Goal: Task Accomplishment & Management: Use online tool/utility

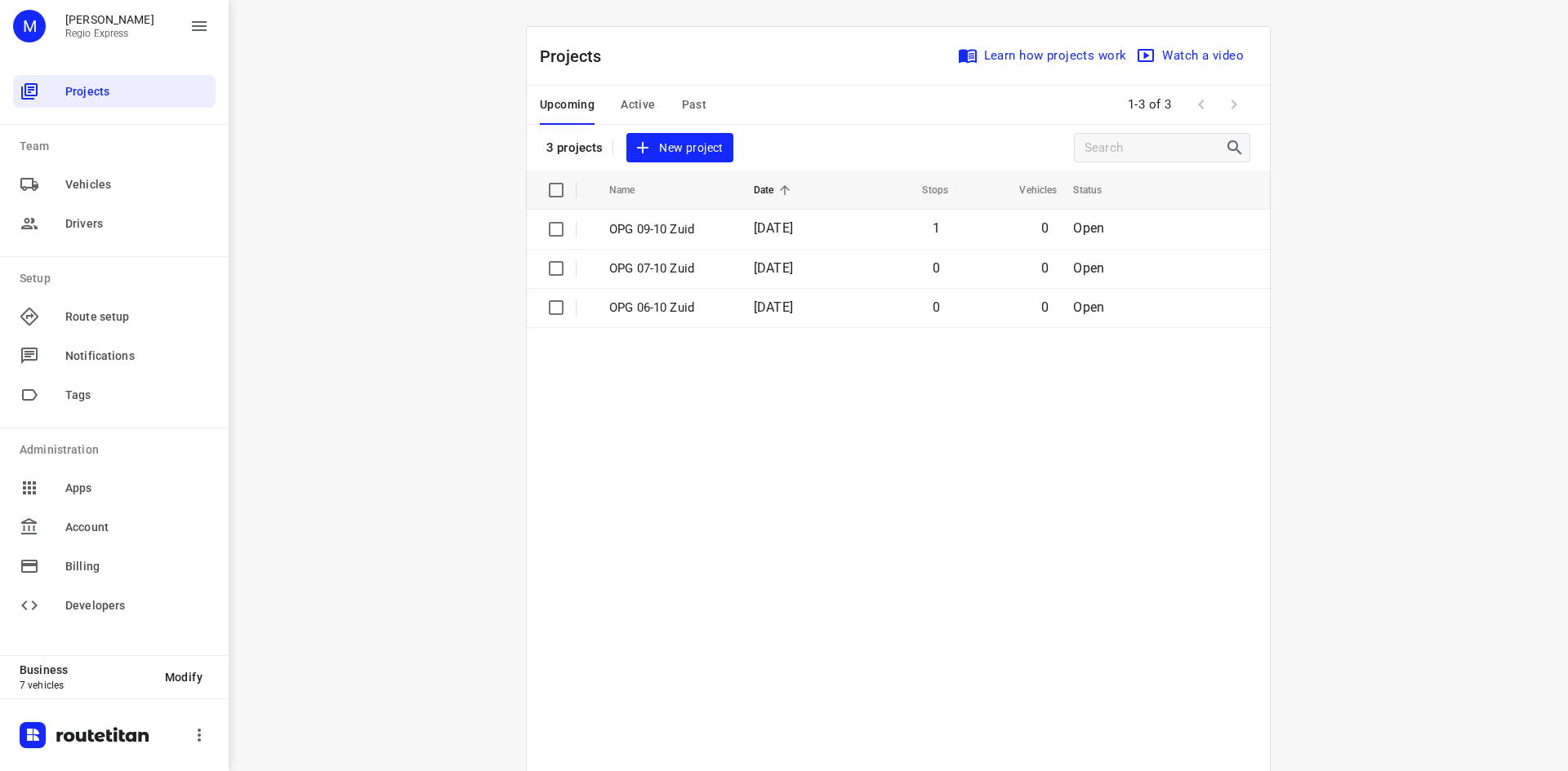
click at [636, 106] on span "Active" at bounding box center [638, 105] width 35 height 21
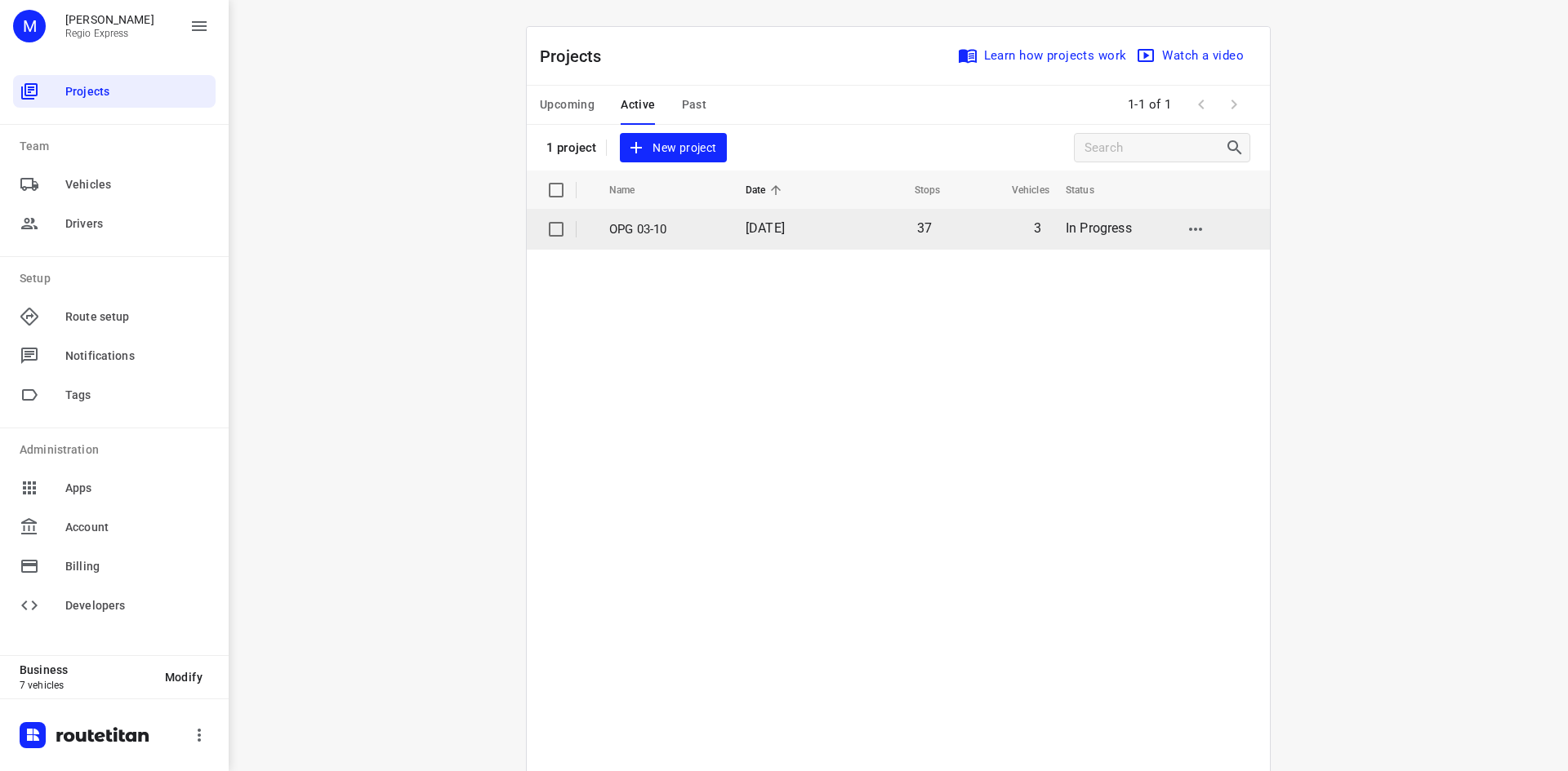
click at [670, 237] on p "OPG 03-10" at bounding box center [665, 230] width 112 height 19
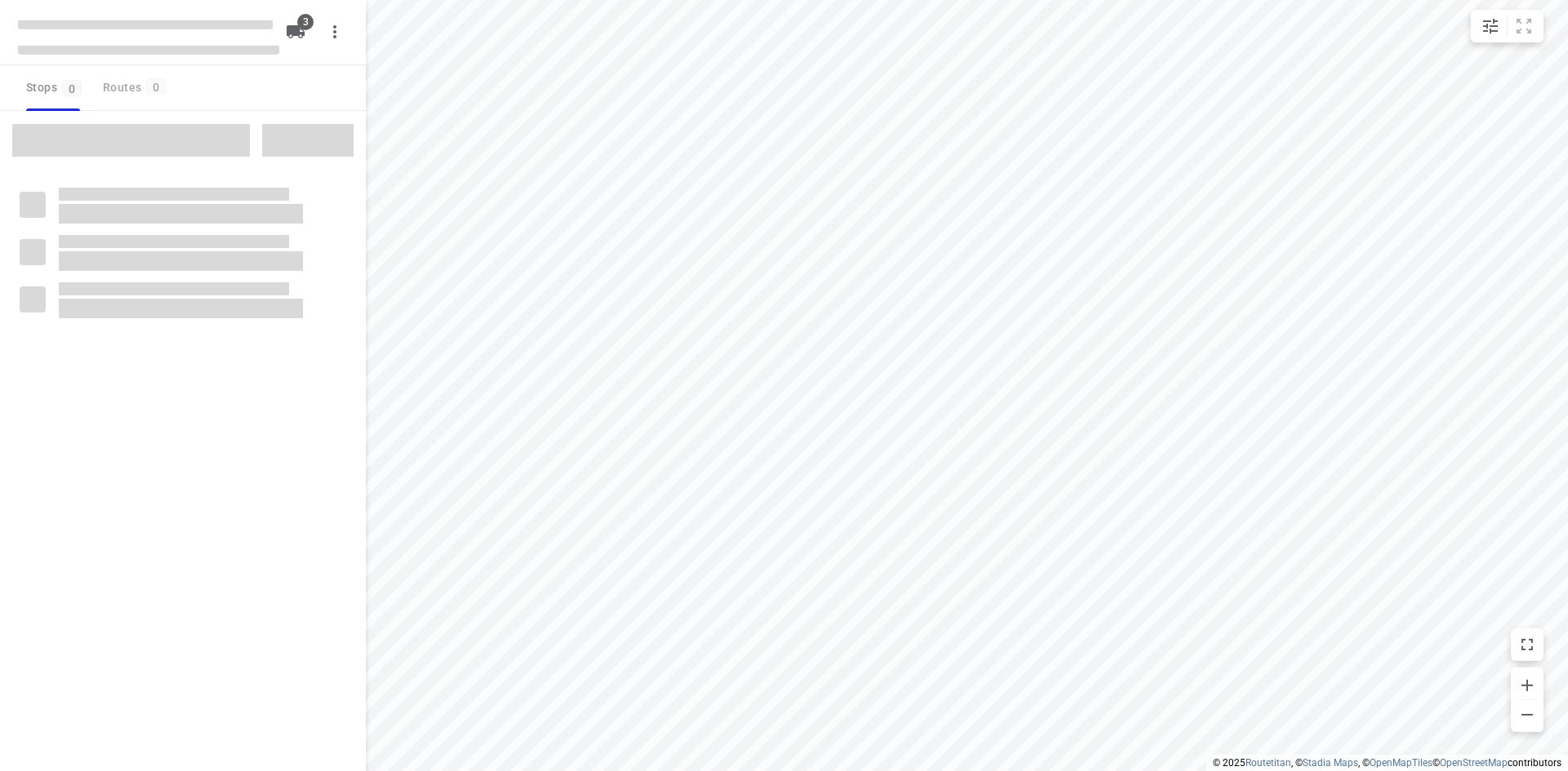
type input "distance"
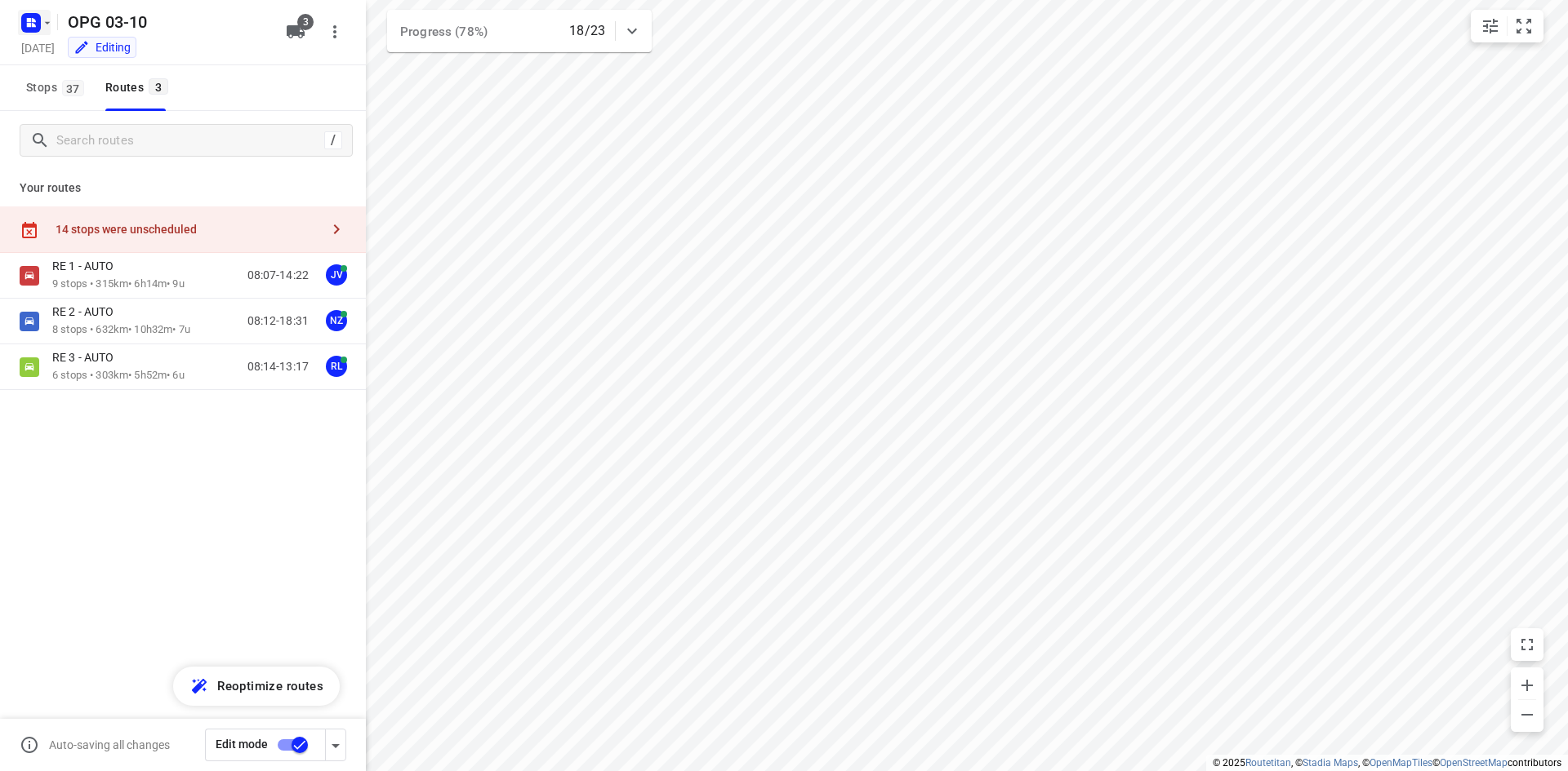
click at [36, 29] on rect "button" at bounding box center [31, 22] width 20 height 20
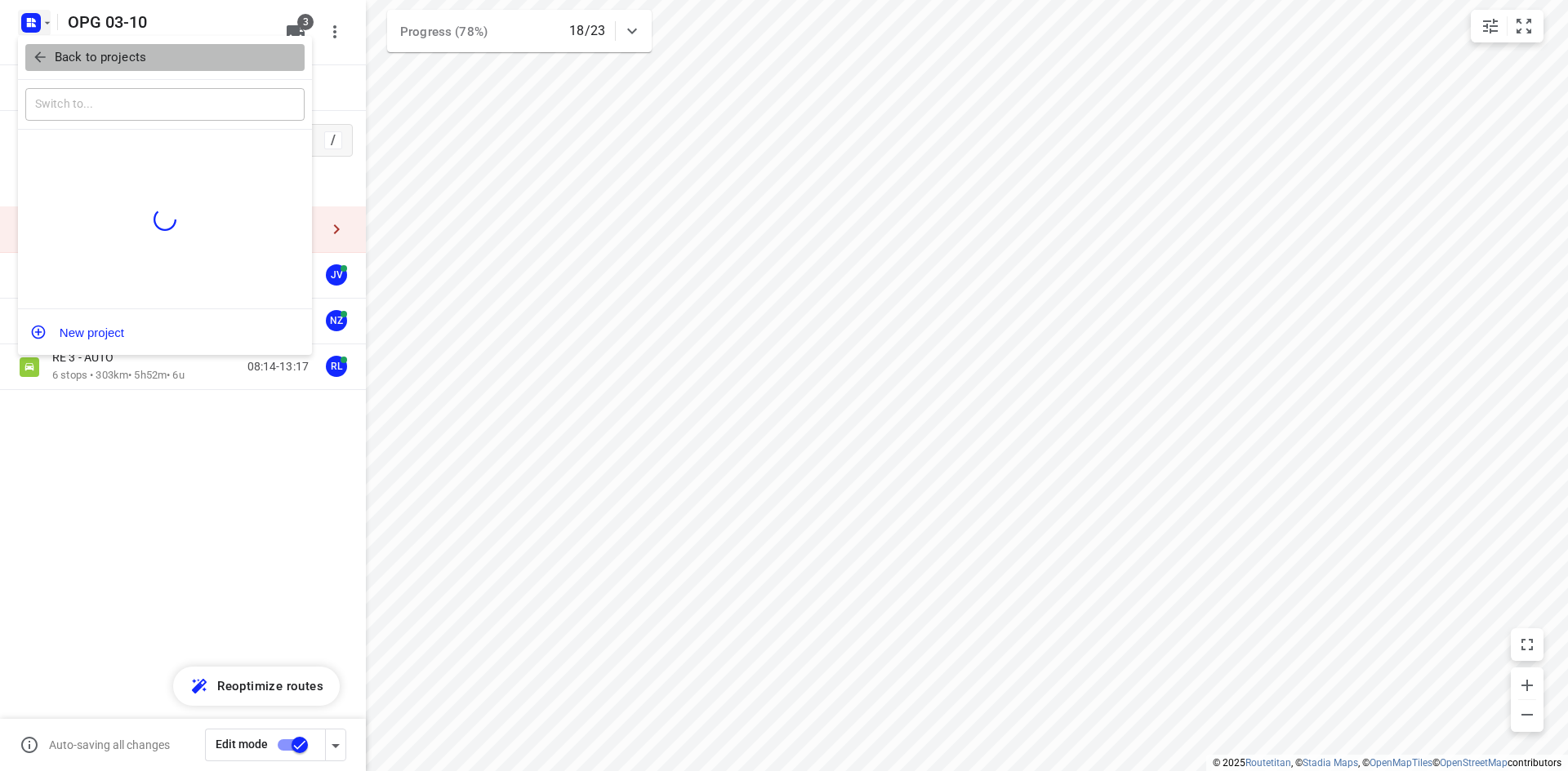
click at [48, 48] on button "Back to projects" at bounding box center [165, 57] width 280 height 27
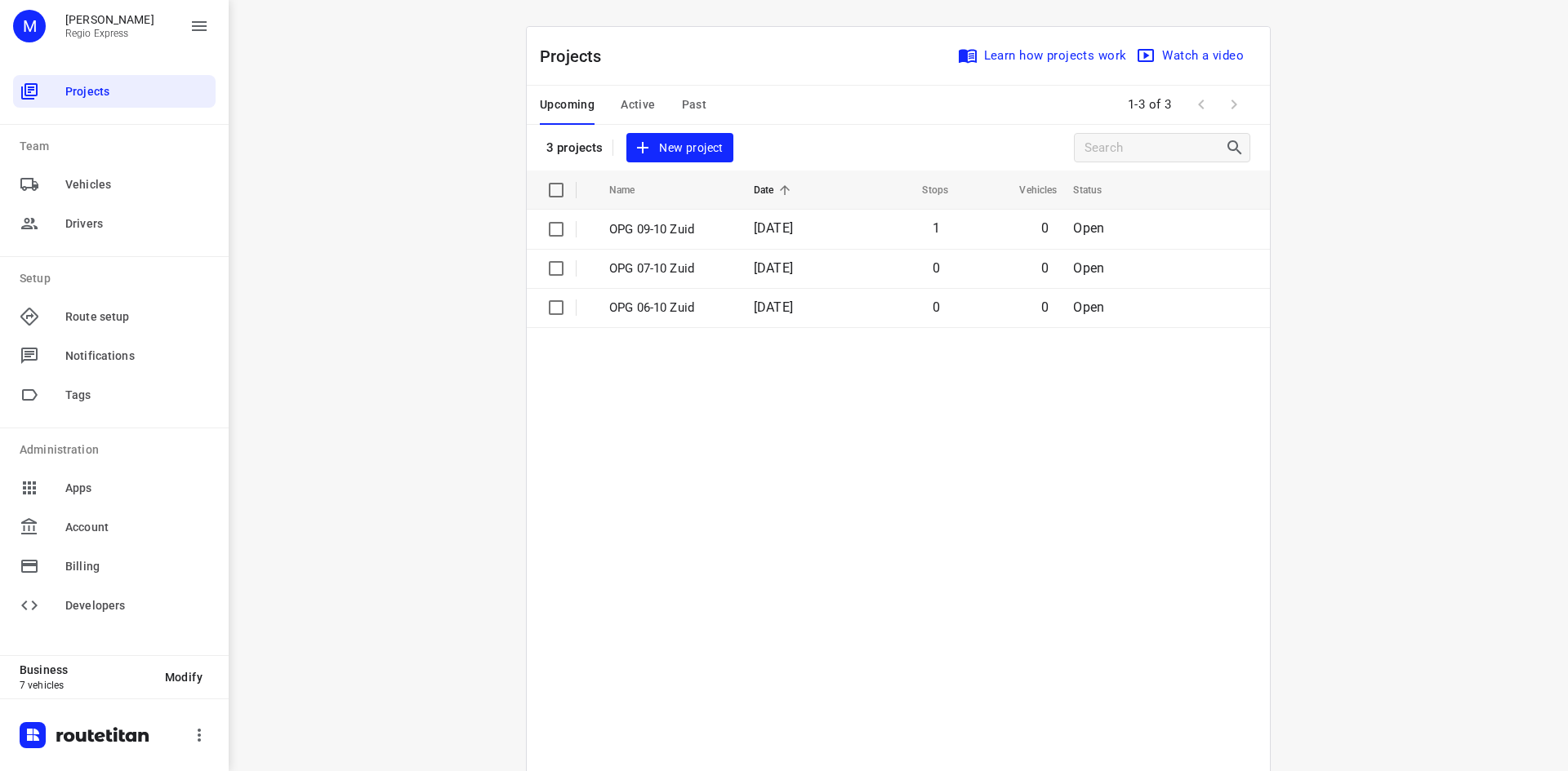
click at [621, 110] on span "Active" at bounding box center [638, 105] width 35 height 21
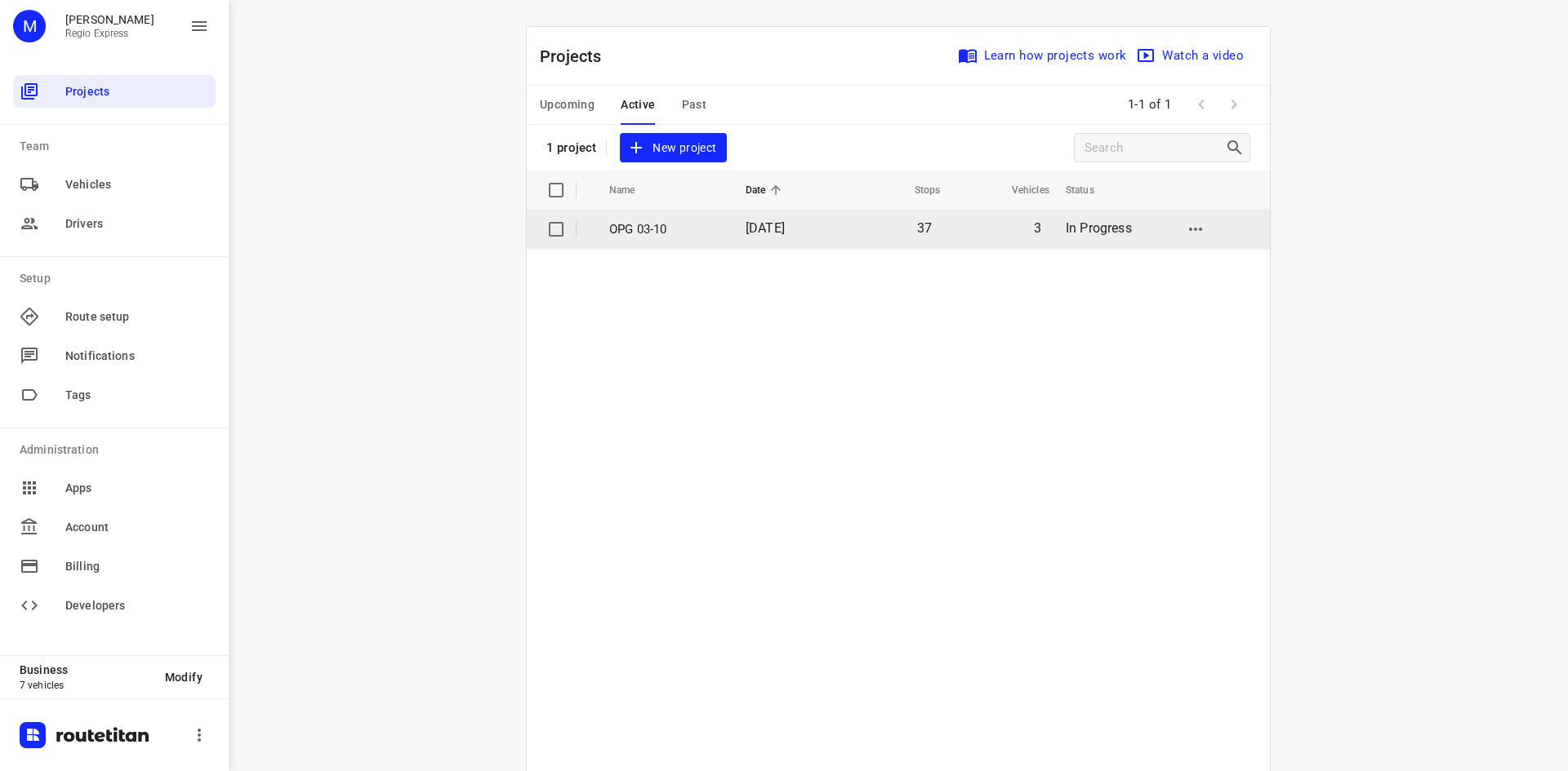
click at [610, 227] on p "OPG 03-10" at bounding box center [665, 230] width 112 height 19
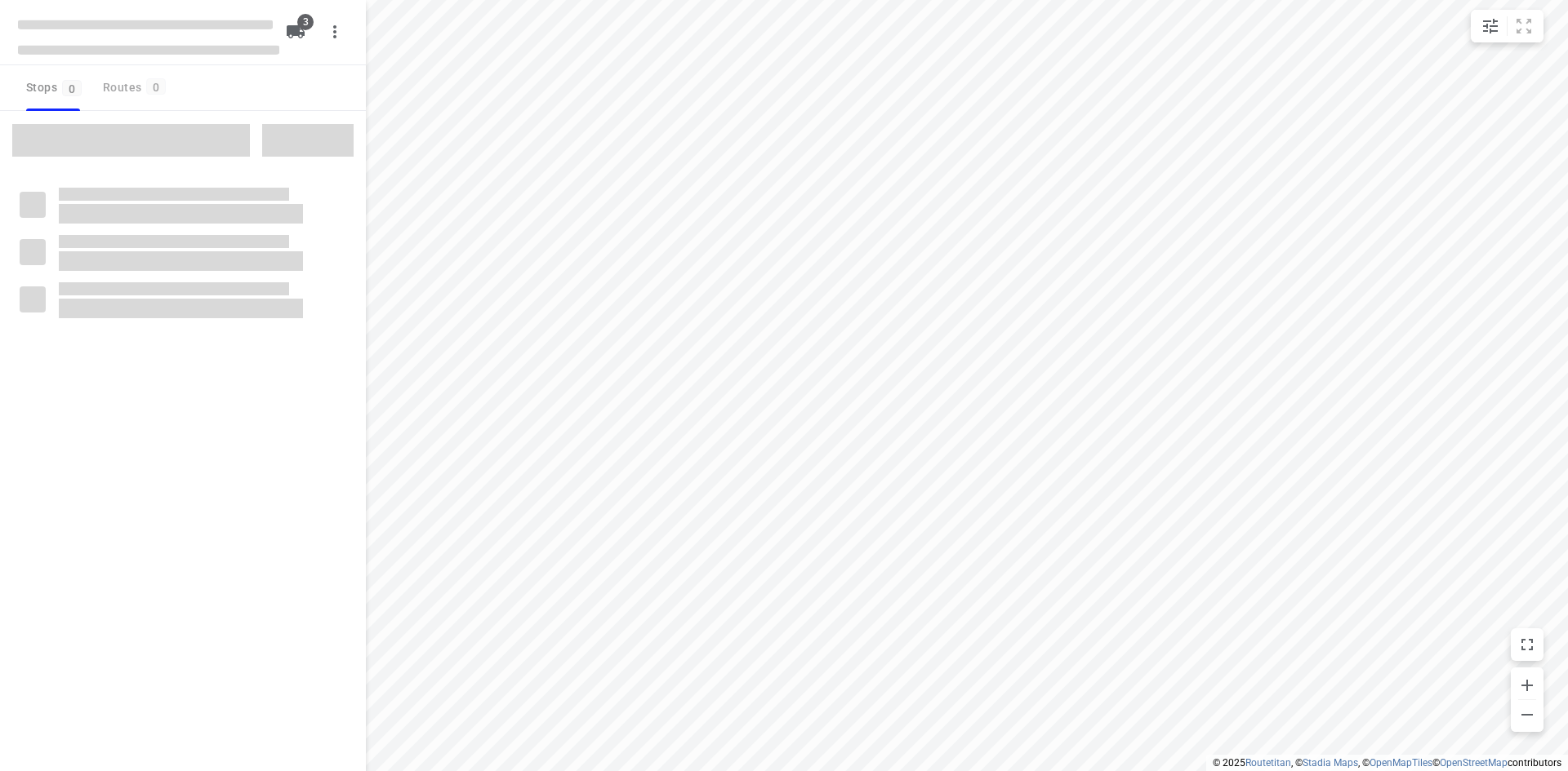
type input "distance"
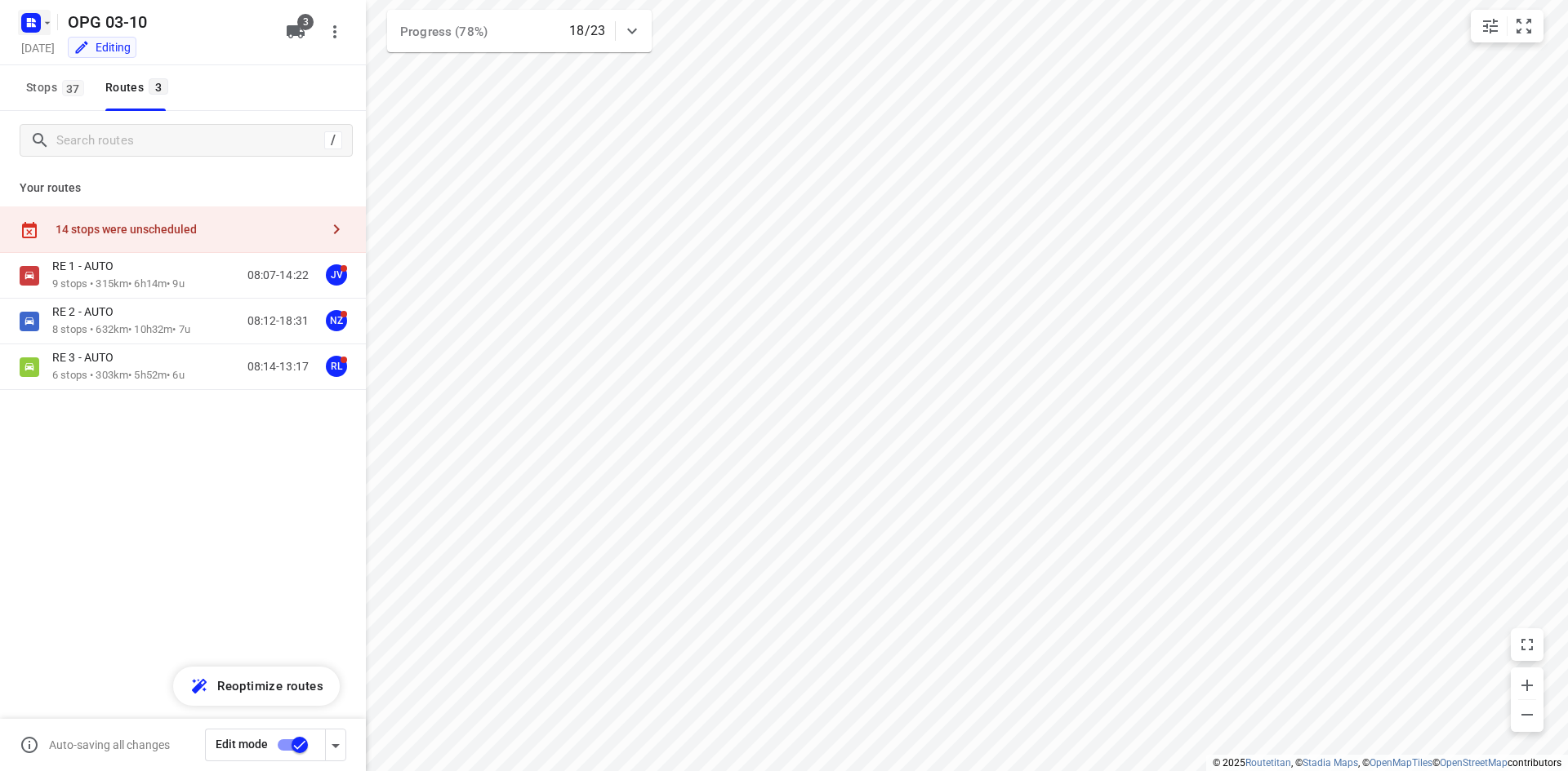
click at [41, 17] on icon "button" at bounding box center [47, 22] width 13 height 13
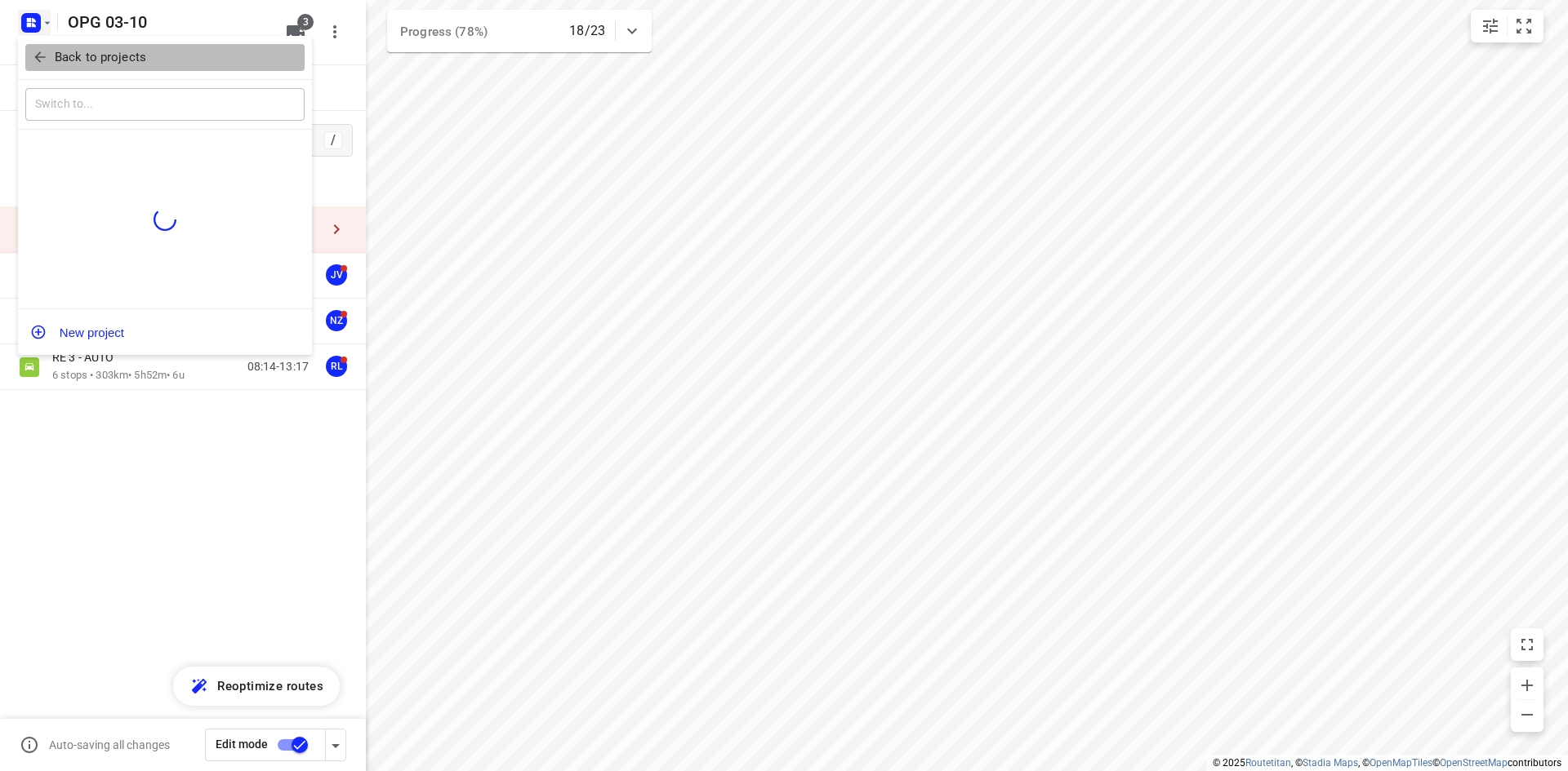
click at [49, 65] on span "Back to projects" at bounding box center [165, 58] width 266 height 19
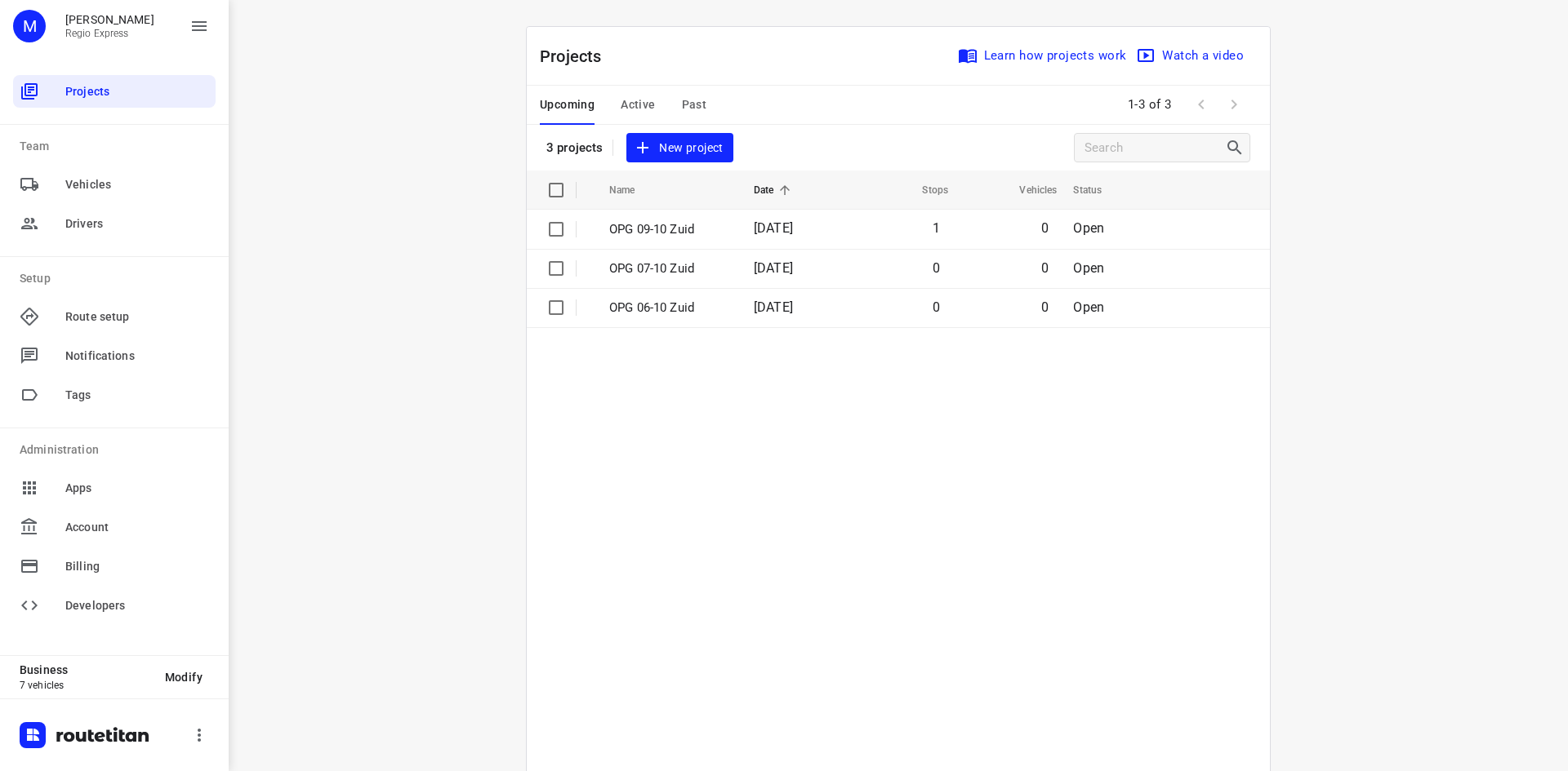
click at [609, 98] on div "Upcoming Active Past" at bounding box center [636, 105] width 193 height 39
click at [641, 96] on span "Active" at bounding box center [638, 105] width 35 height 21
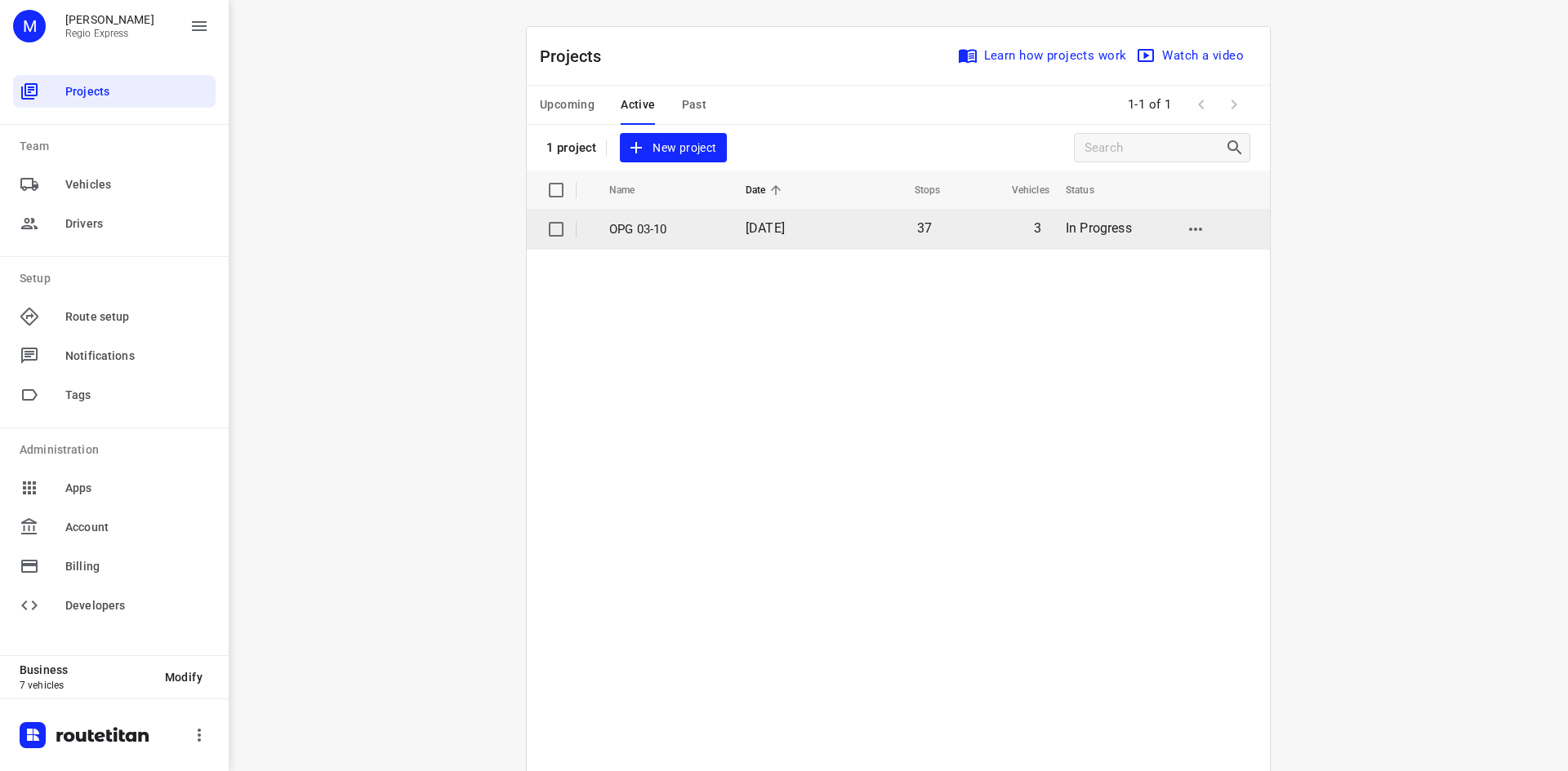
click at [762, 232] on span "[DATE]" at bounding box center [765, 228] width 39 height 16
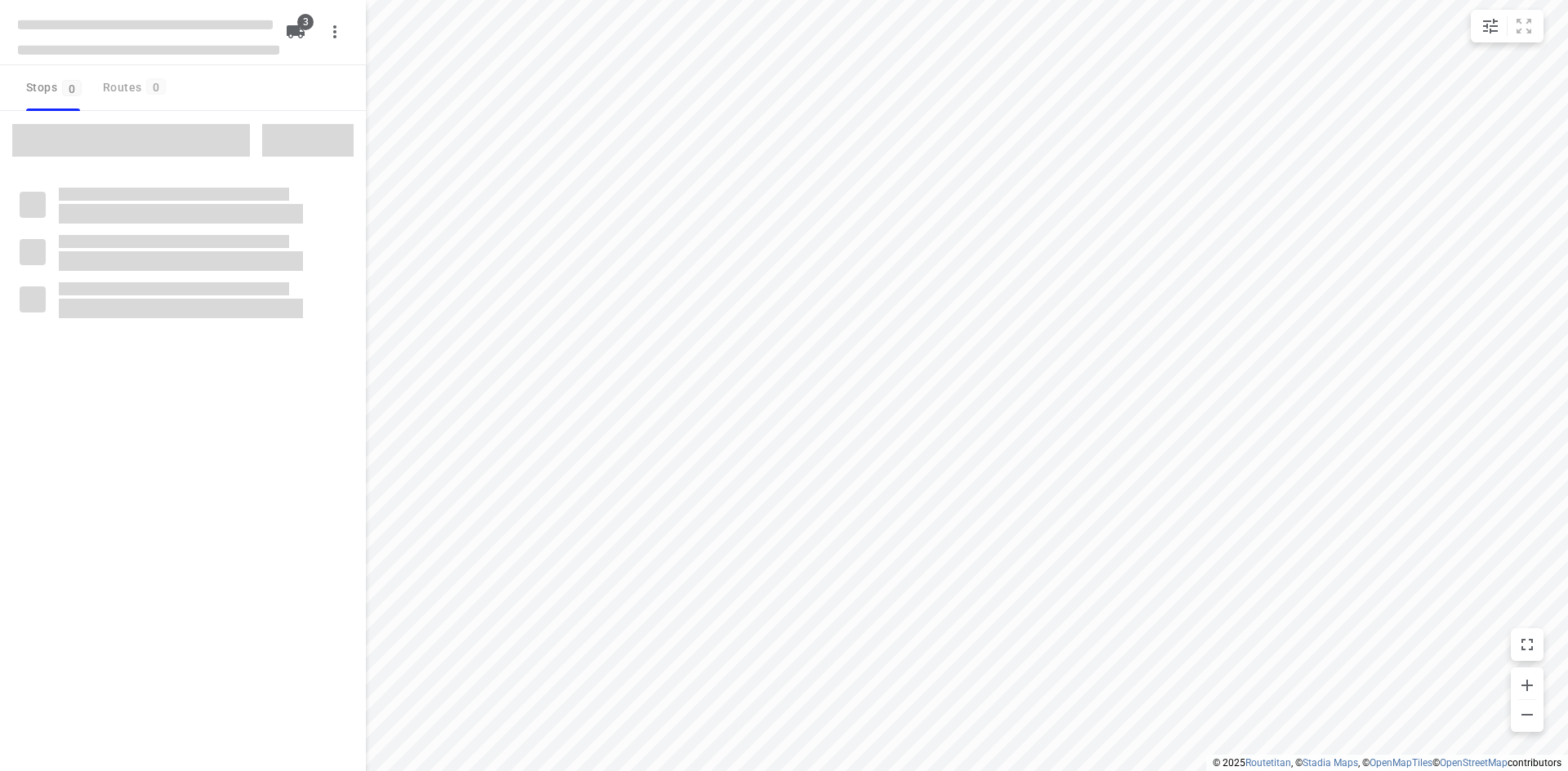
type input "distance"
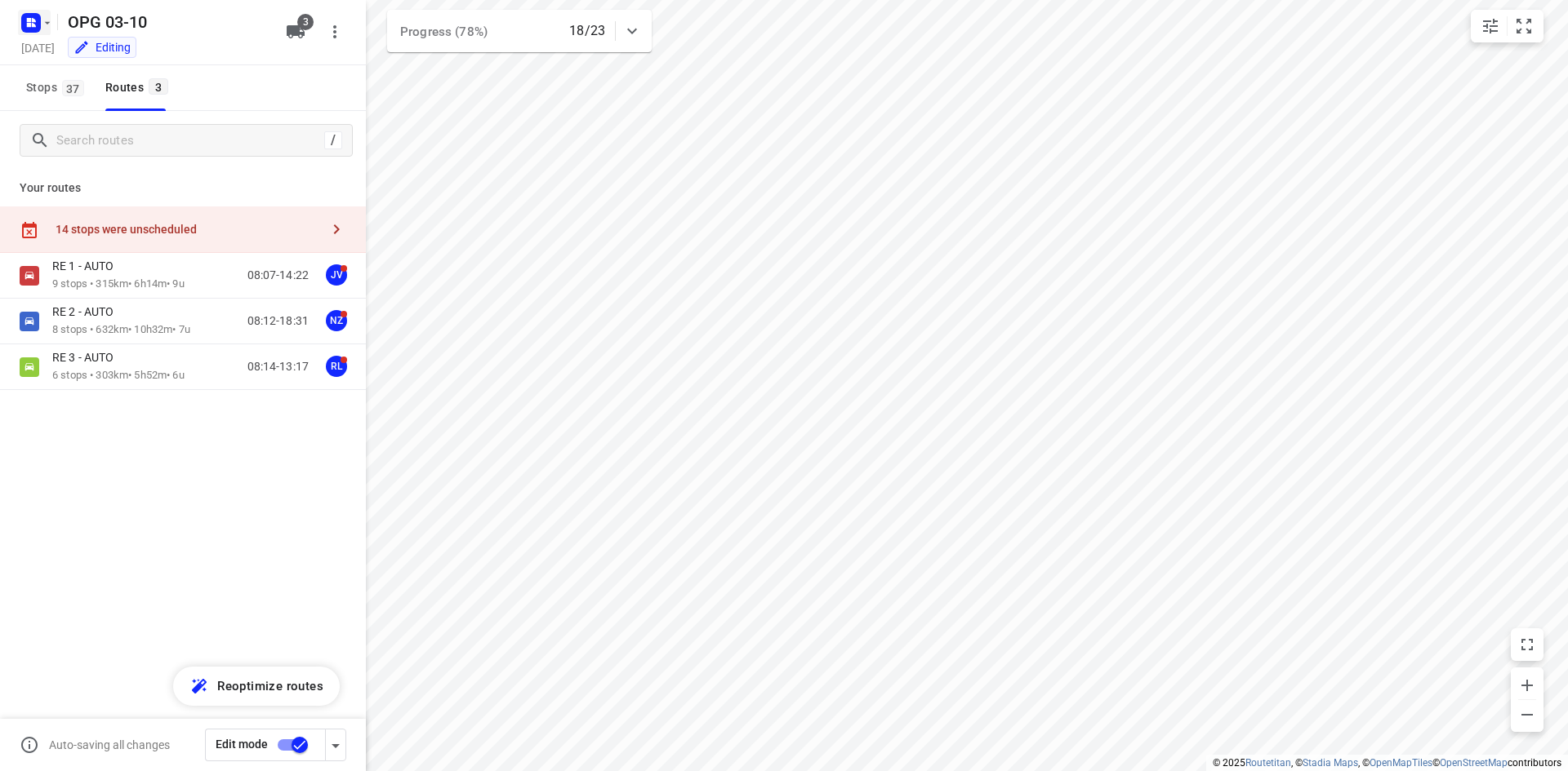
click at [36, 29] on rect "button" at bounding box center [31, 22] width 20 height 20
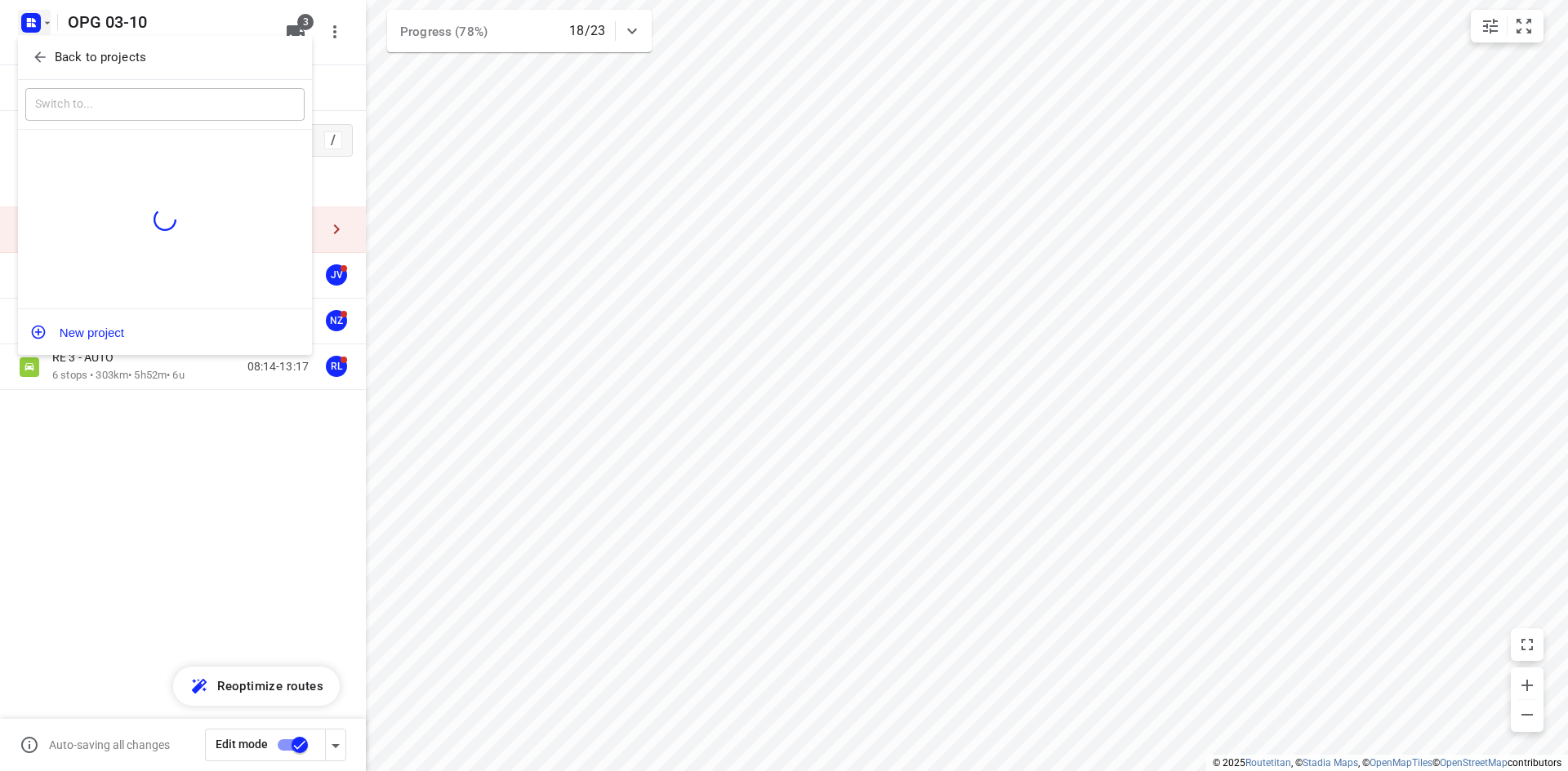
click at [39, 55] on icon "button" at bounding box center [40, 57] width 16 height 16
